Goal: Task Accomplishment & Management: Manage account settings

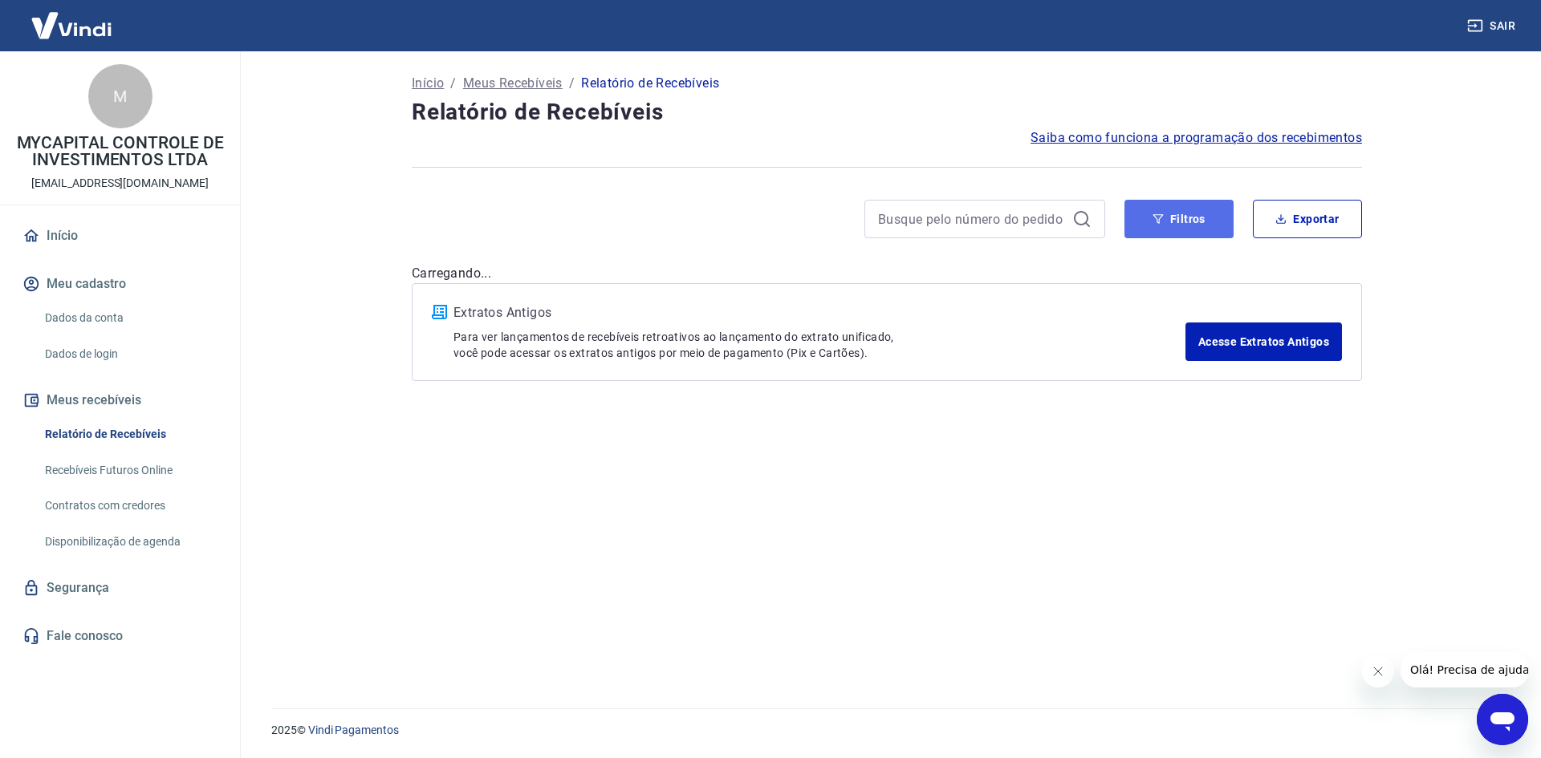
click at [1195, 223] on button "Filtros" at bounding box center [1178, 219] width 109 height 39
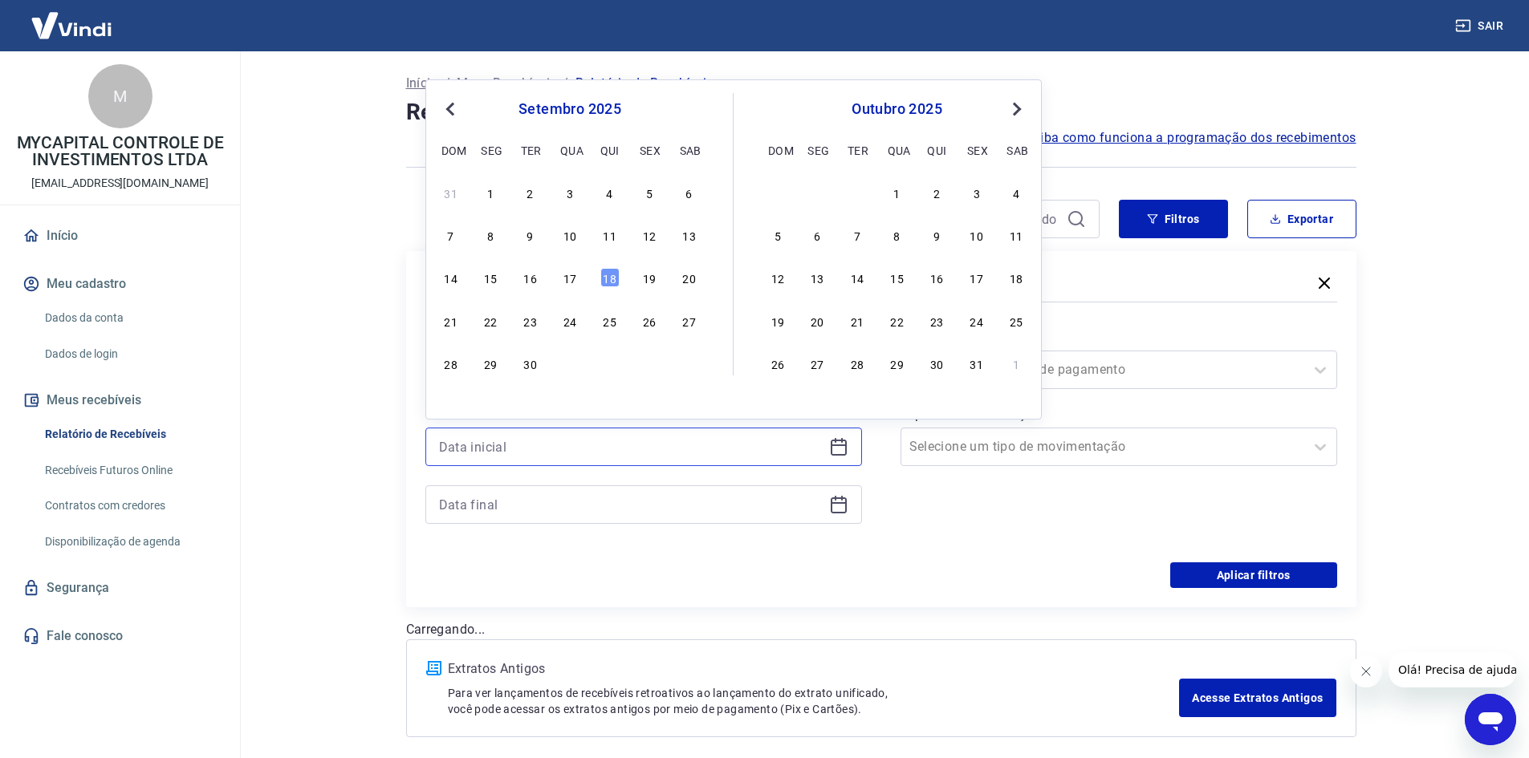
click at [647, 450] on input at bounding box center [631, 447] width 384 height 24
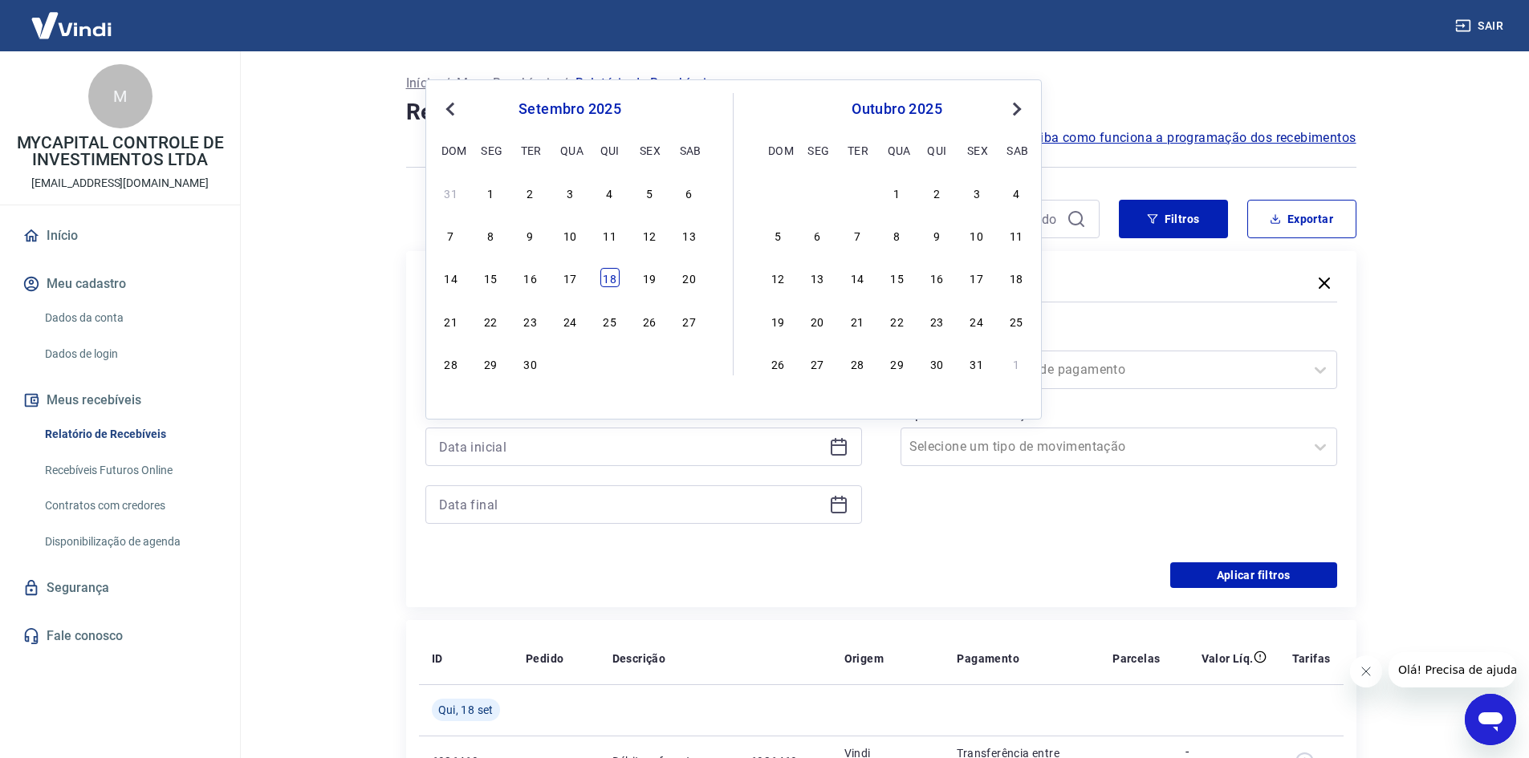
click at [610, 278] on div "18" at bounding box center [609, 277] width 19 height 19
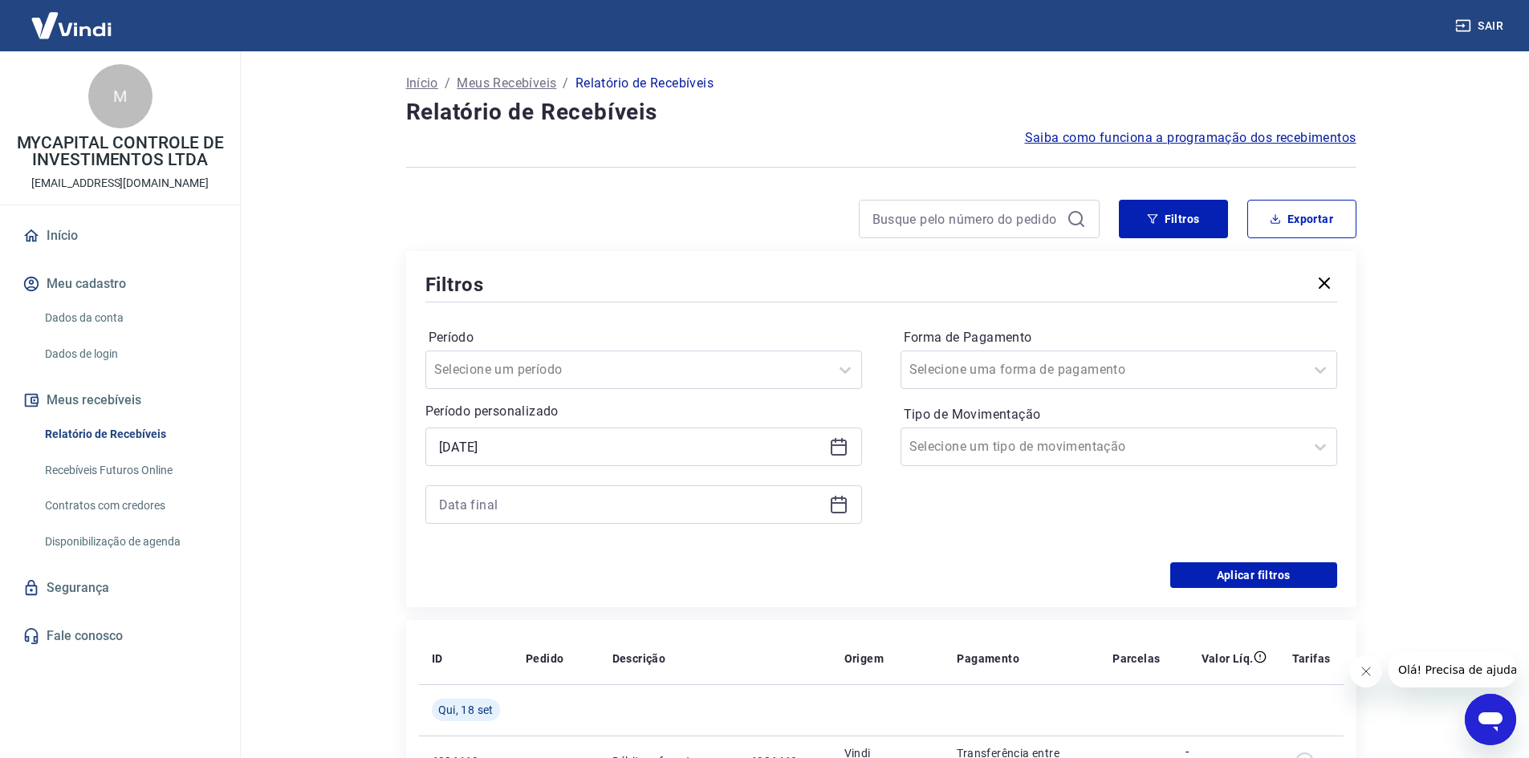
type input "[DATE]"
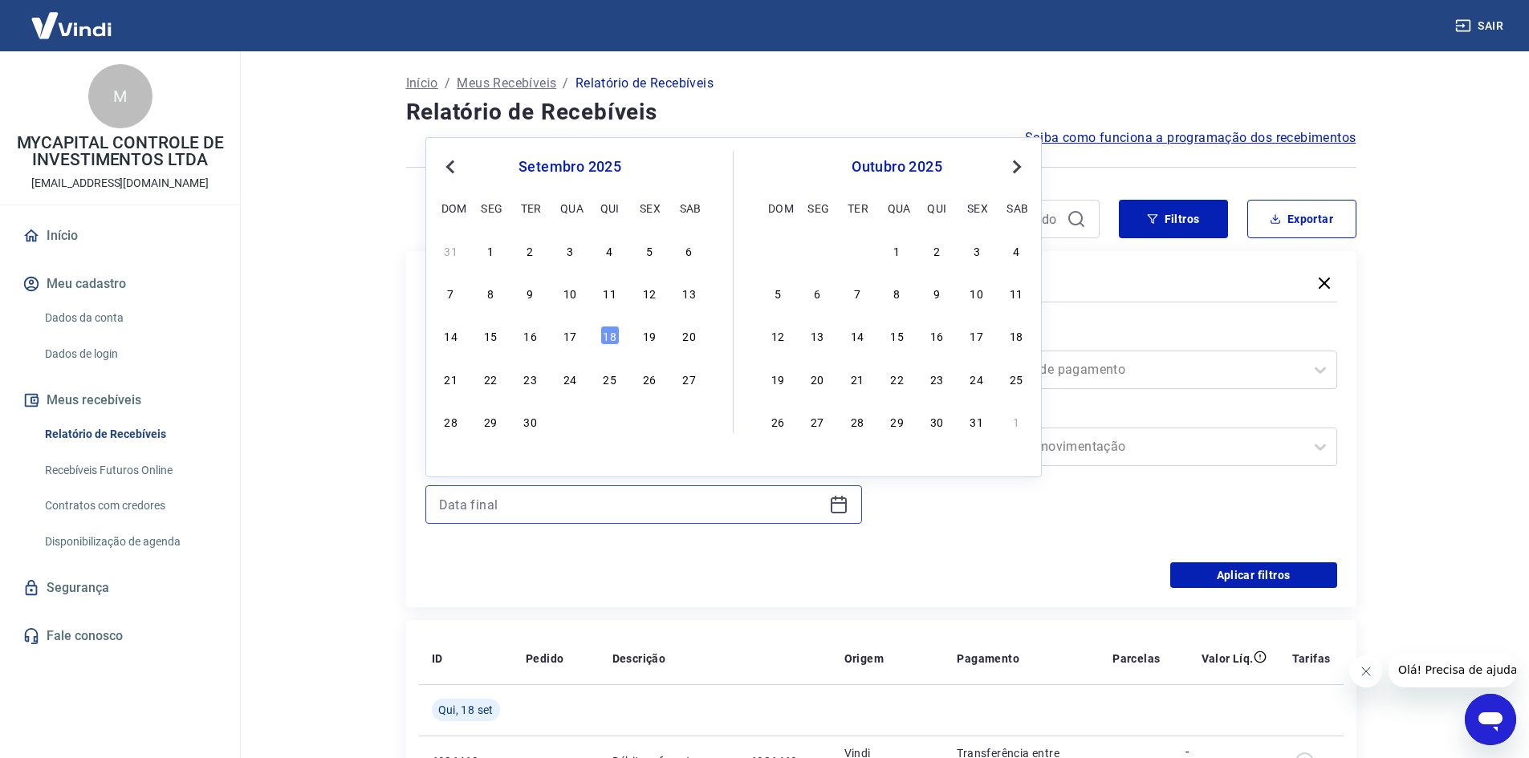
click at [564, 507] on input at bounding box center [631, 505] width 384 height 24
click at [612, 331] on div "18" at bounding box center [609, 335] width 19 height 19
type input "[DATE]"
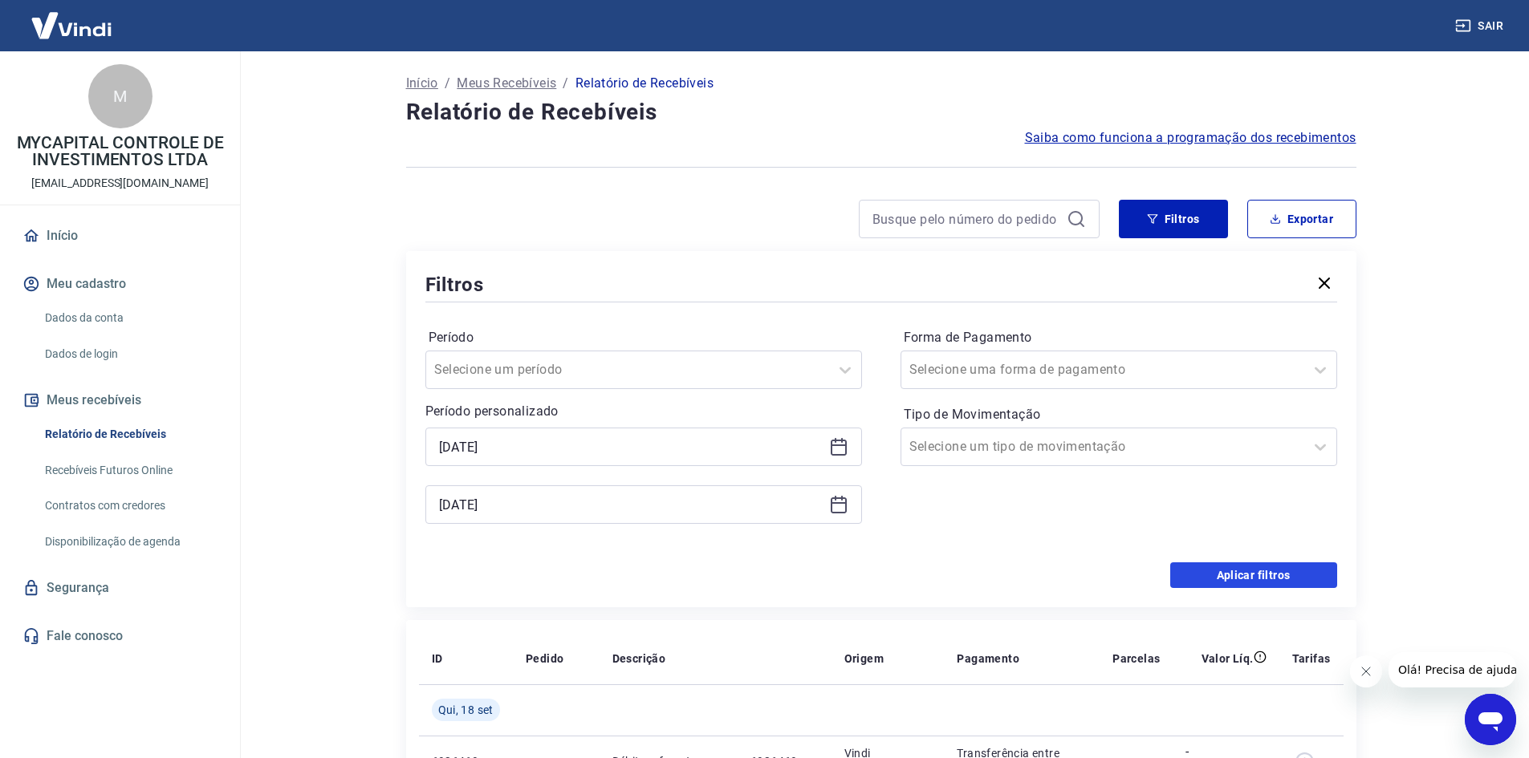
drag, startPoint x: 1286, startPoint y: 571, endPoint x: 1136, endPoint y: 368, distance: 252.6
click at [1285, 571] on button "Aplicar filtros" at bounding box center [1253, 576] width 167 height 26
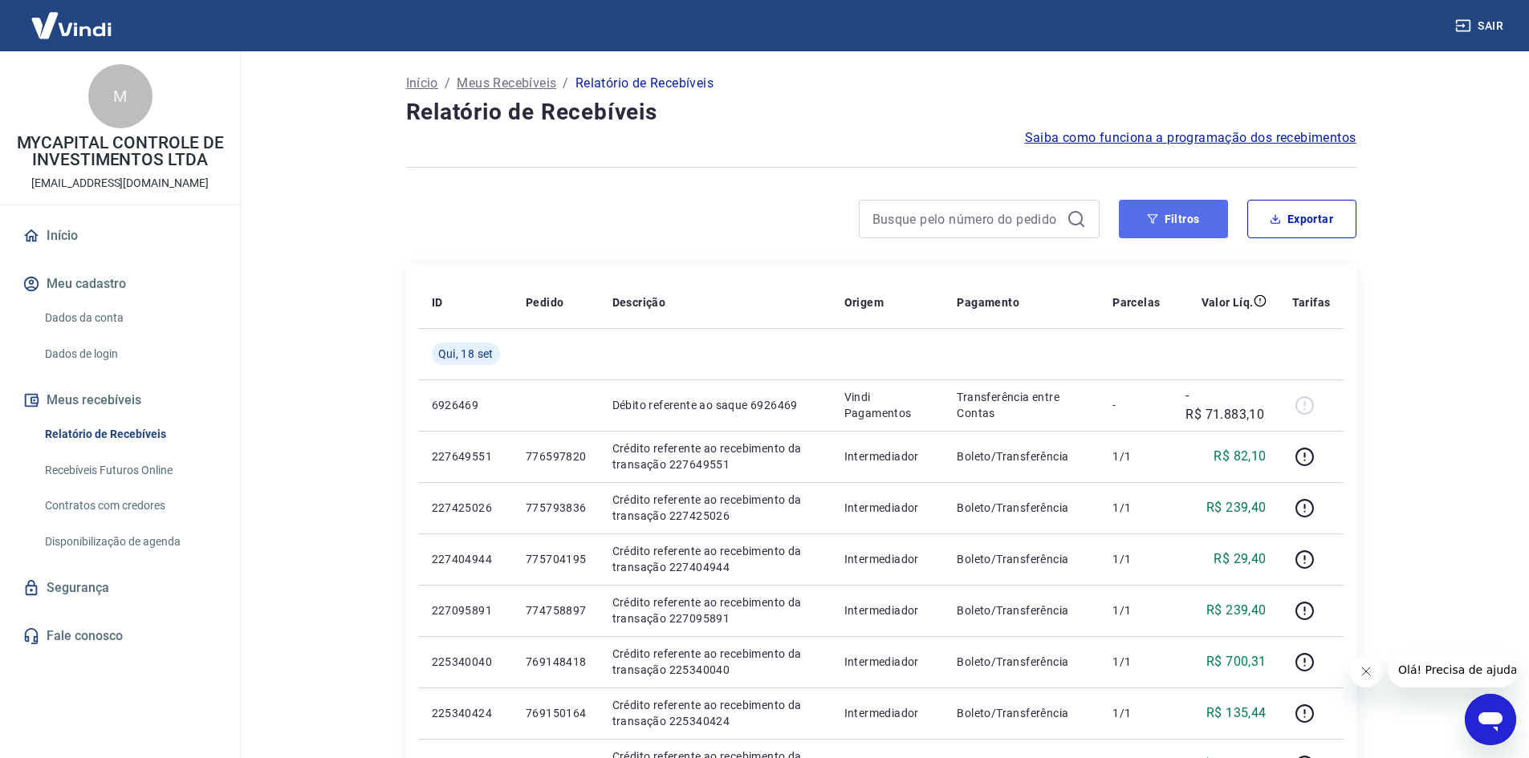
click at [1161, 205] on button "Filtros" at bounding box center [1173, 219] width 109 height 39
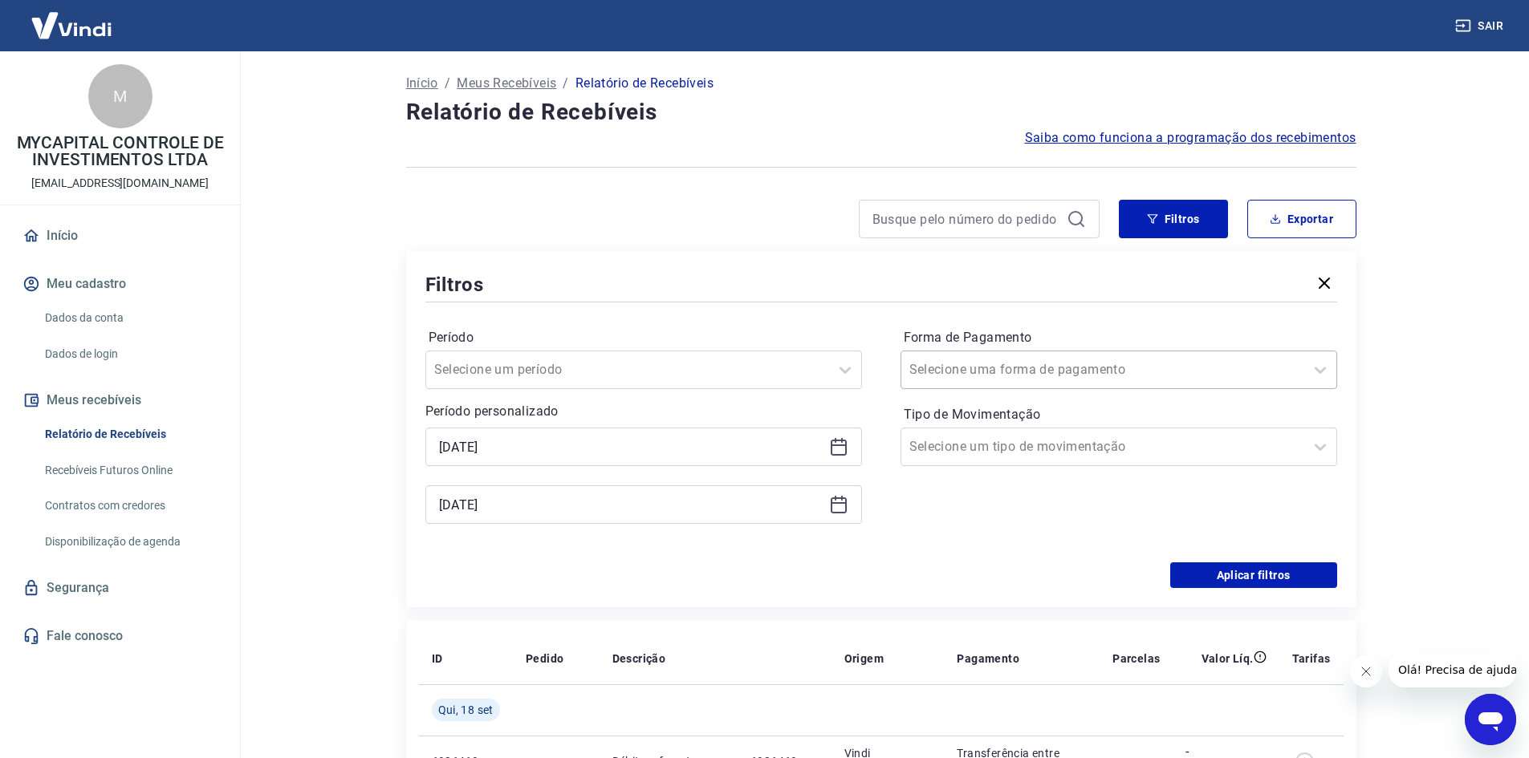
drag, startPoint x: 1035, startPoint y: 373, endPoint x: 1027, endPoint y: 385, distance: 14.5
click at [1035, 374] on input "Forma de Pagamento" at bounding box center [990, 369] width 162 height 19
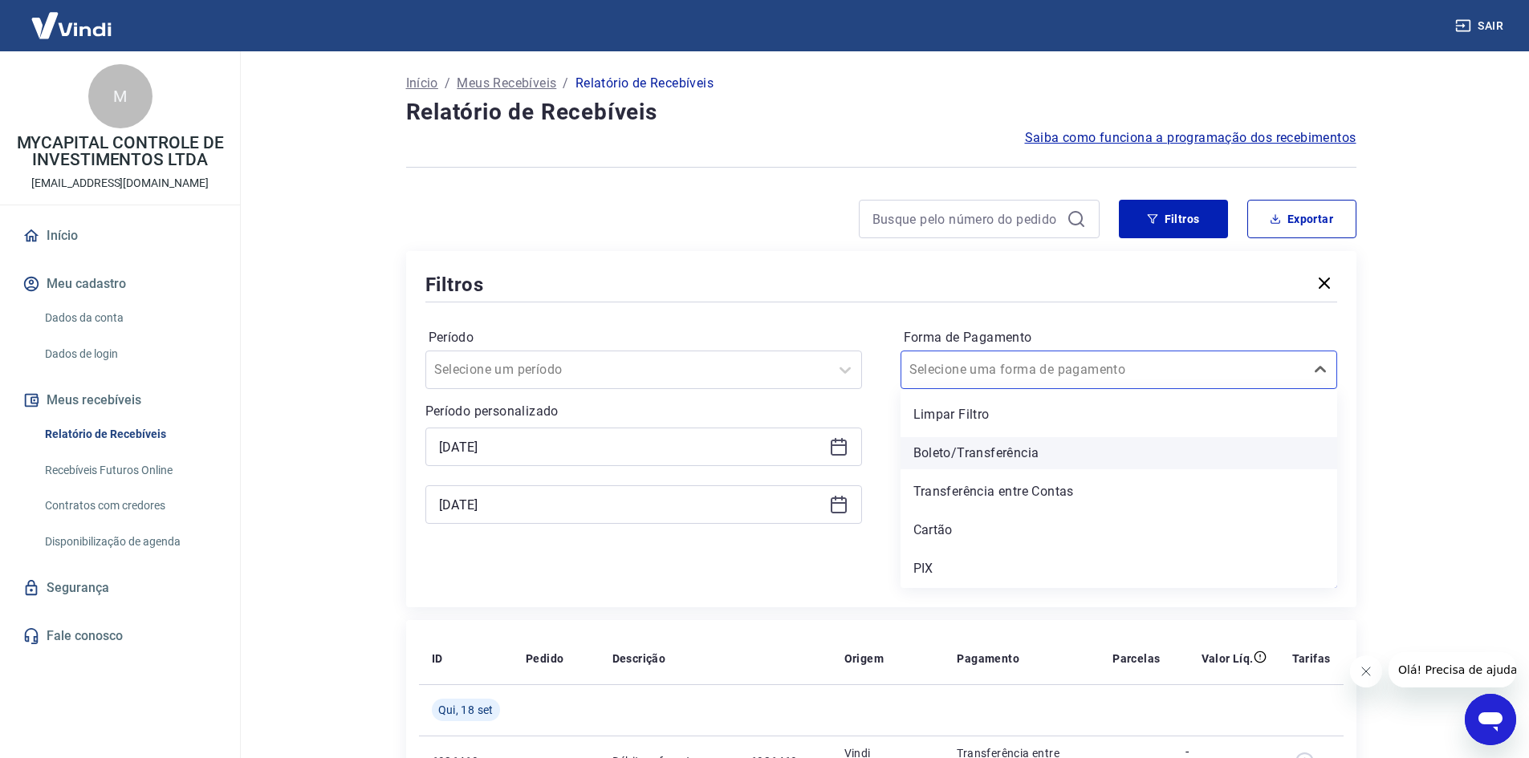
click at [957, 450] on div "Boleto/Transferência" at bounding box center [1118, 453] width 437 height 32
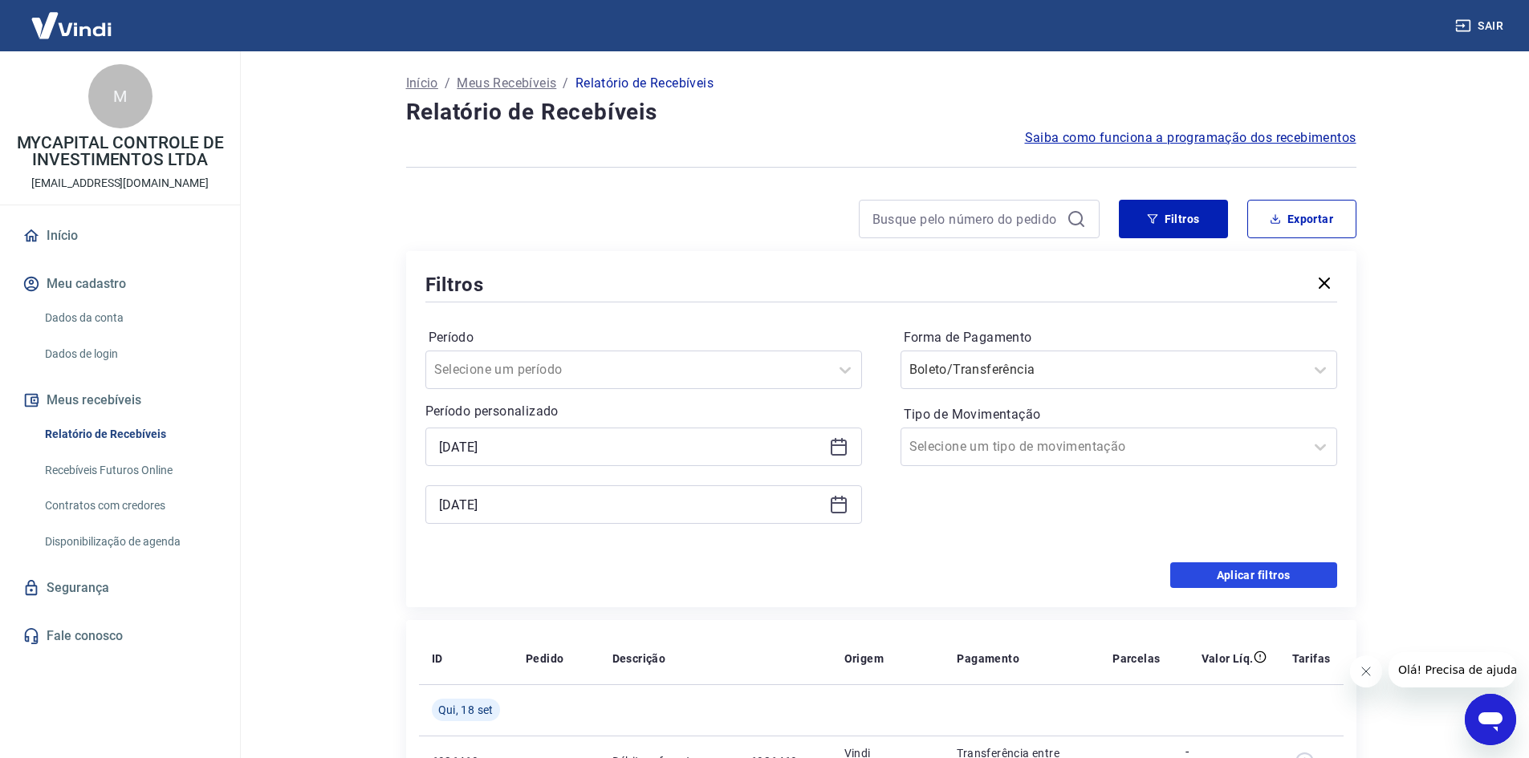
drag, startPoint x: 1298, startPoint y: 571, endPoint x: 1127, endPoint y: 544, distance: 173.9
click at [1298, 571] on button "Aplicar filtros" at bounding box center [1253, 576] width 167 height 26
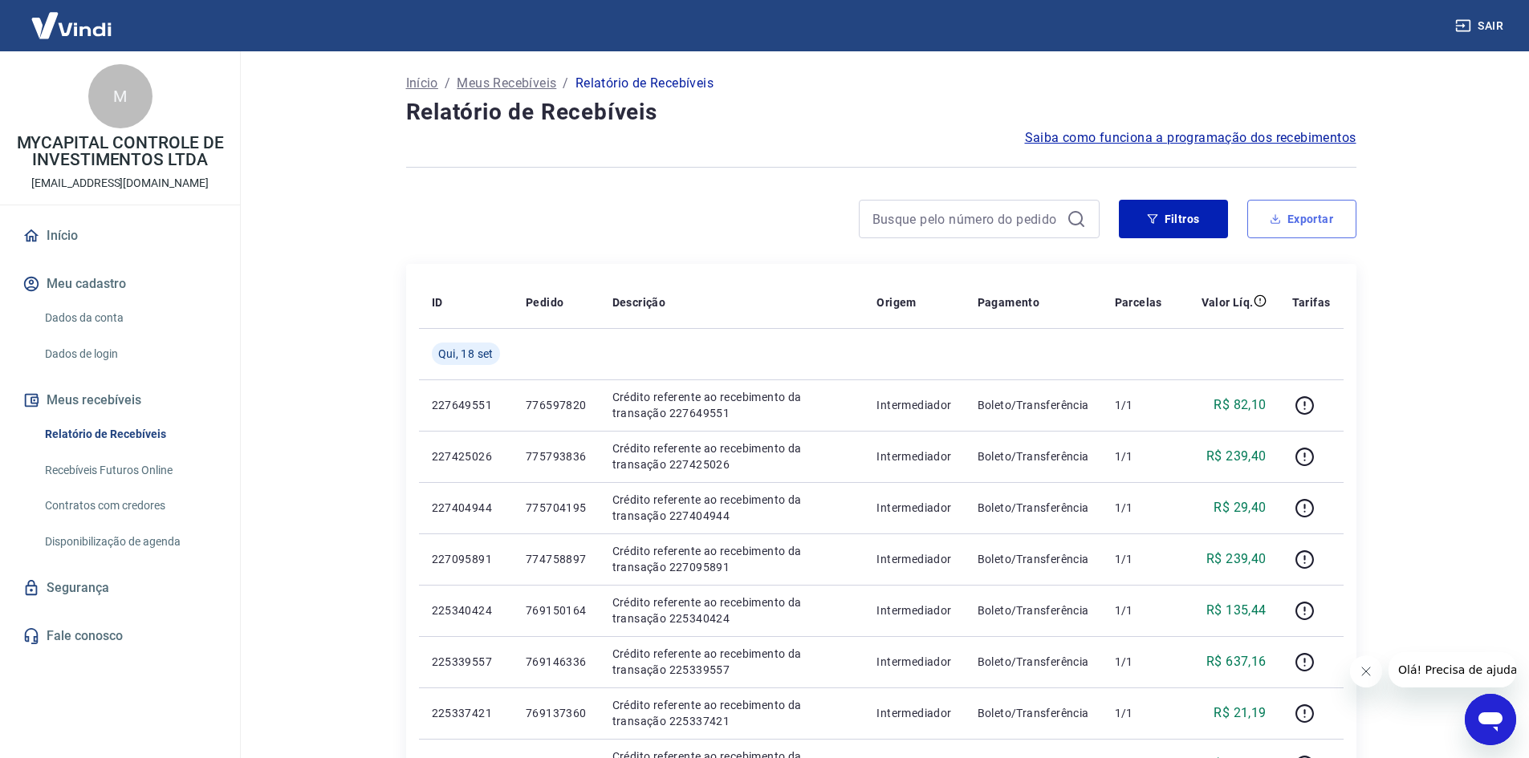
click at [1286, 224] on button "Exportar" at bounding box center [1301, 219] width 109 height 39
type input "[DATE]"
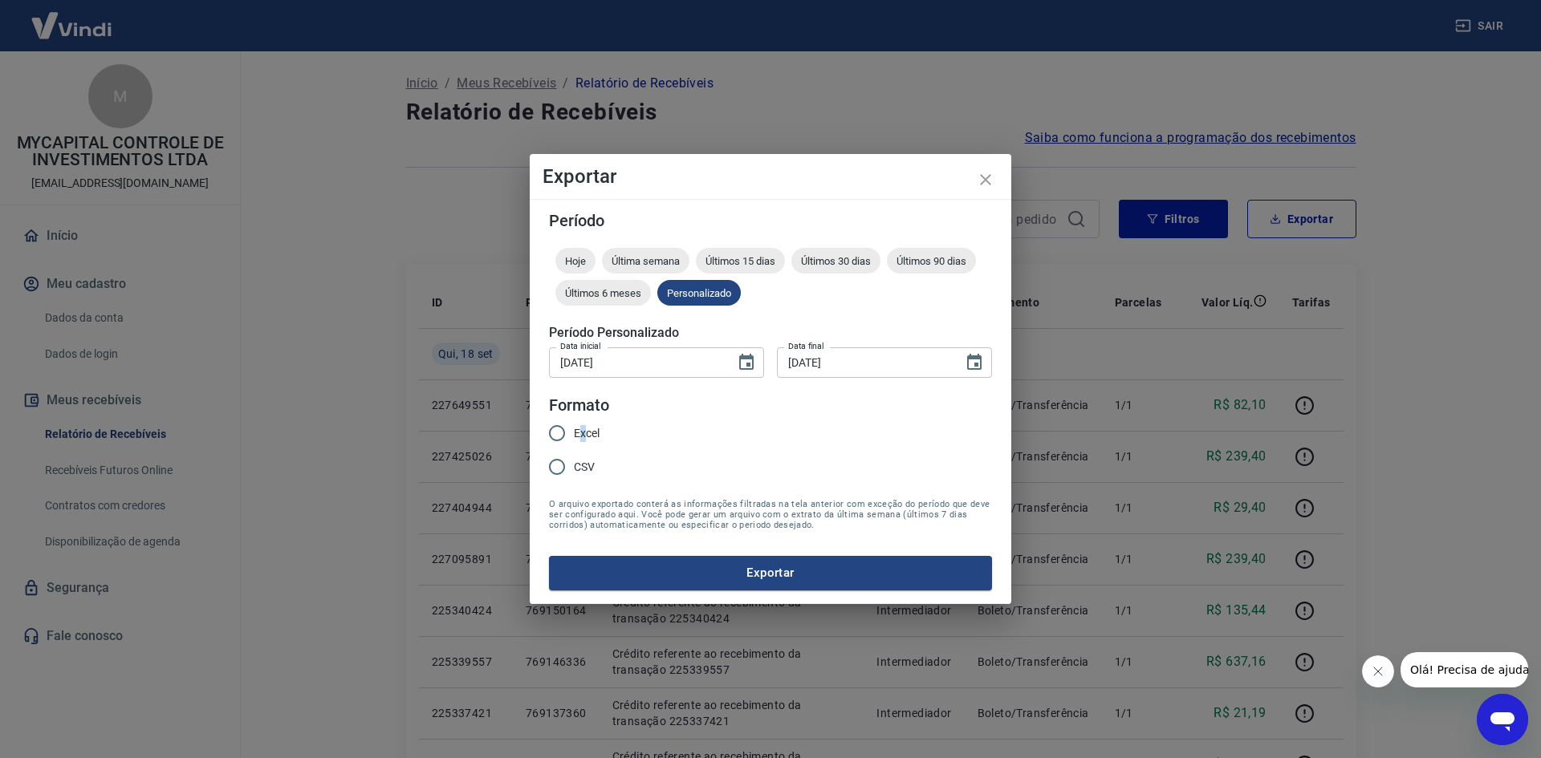
click at [583, 433] on span "Excel" at bounding box center [587, 433] width 26 height 17
click at [556, 426] on input "Excel" at bounding box center [557, 433] width 34 height 34
radio input "true"
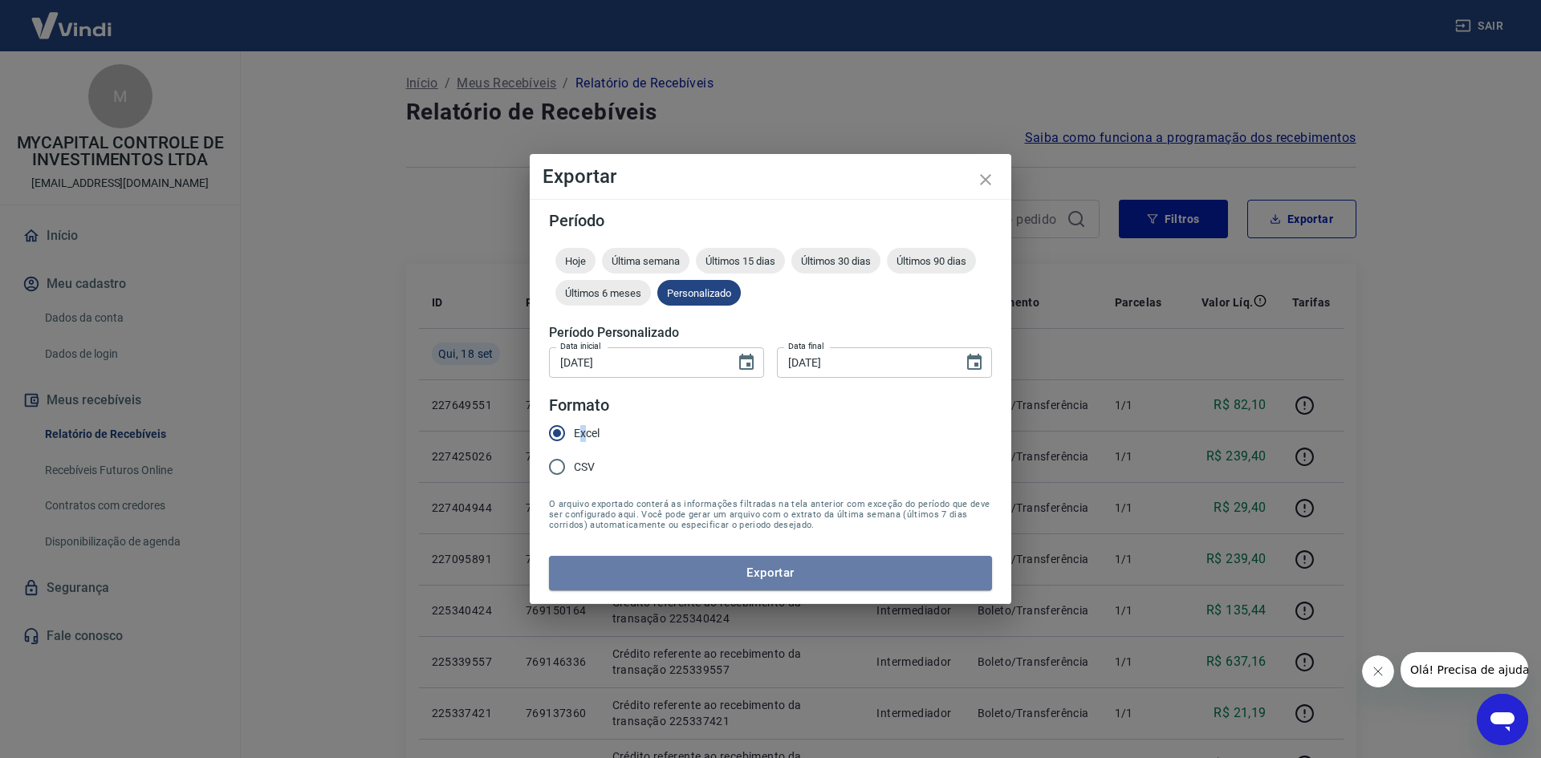
click at [792, 587] on button "Exportar" at bounding box center [770, 573] width 443 height 34
